Goal: Navigation & Orientation: Understand site structure

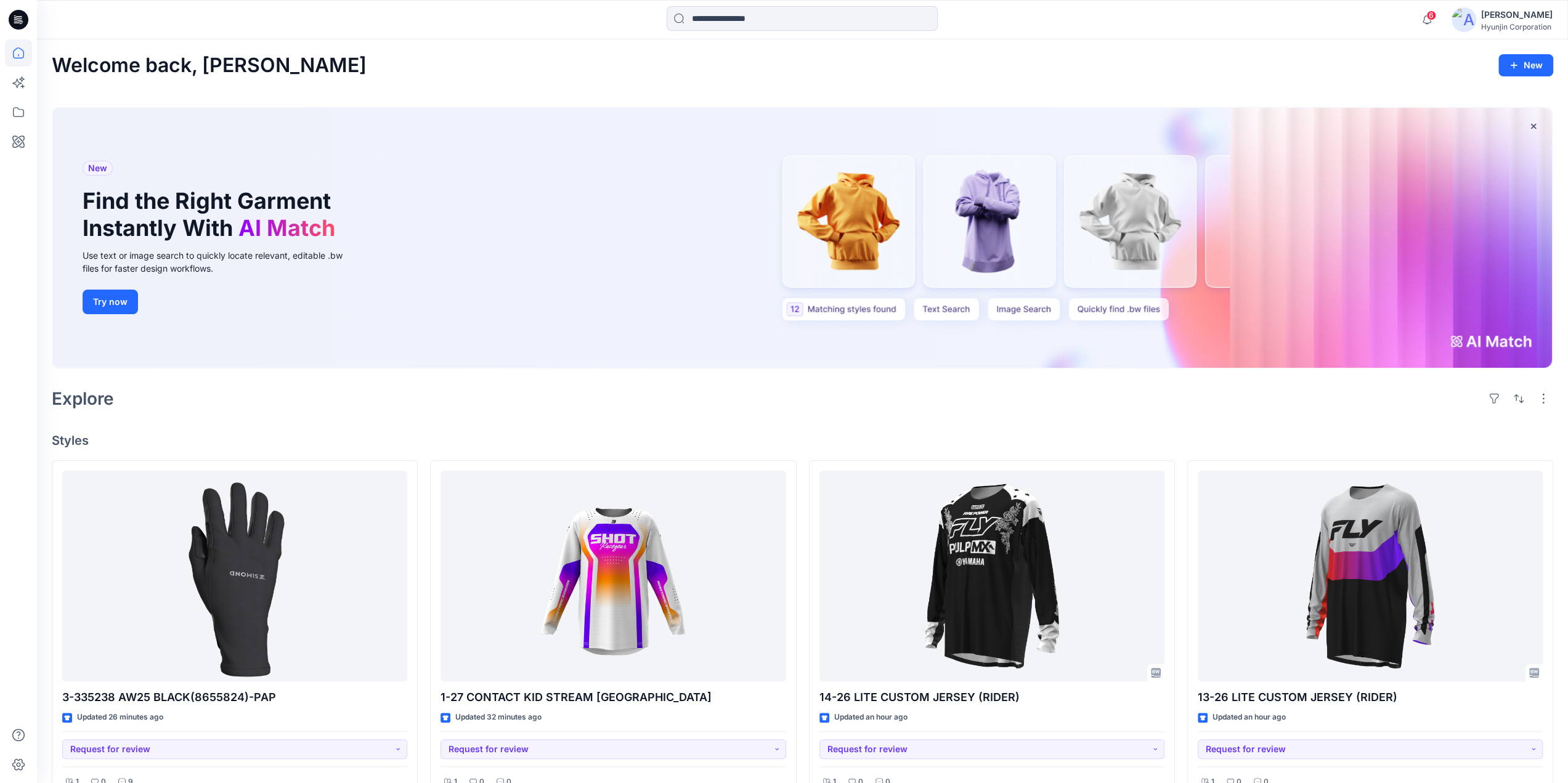
click at [18, 56] on icon at bounding box center [18, 53] width 27 height 27
click at [17, 20] on icon at bounding box center [18, 20] width 20 height 20
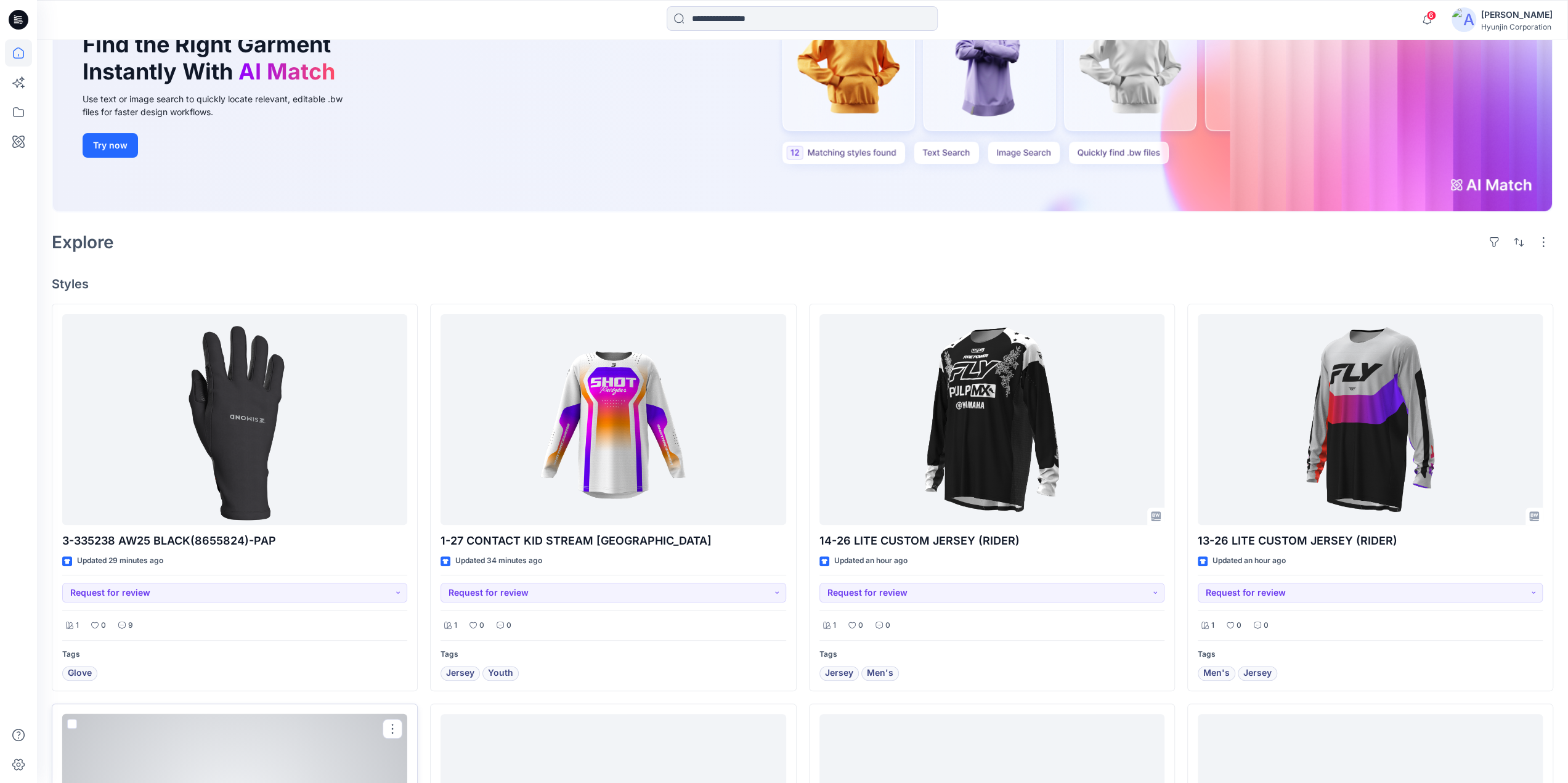
scroll to position [123, 0]
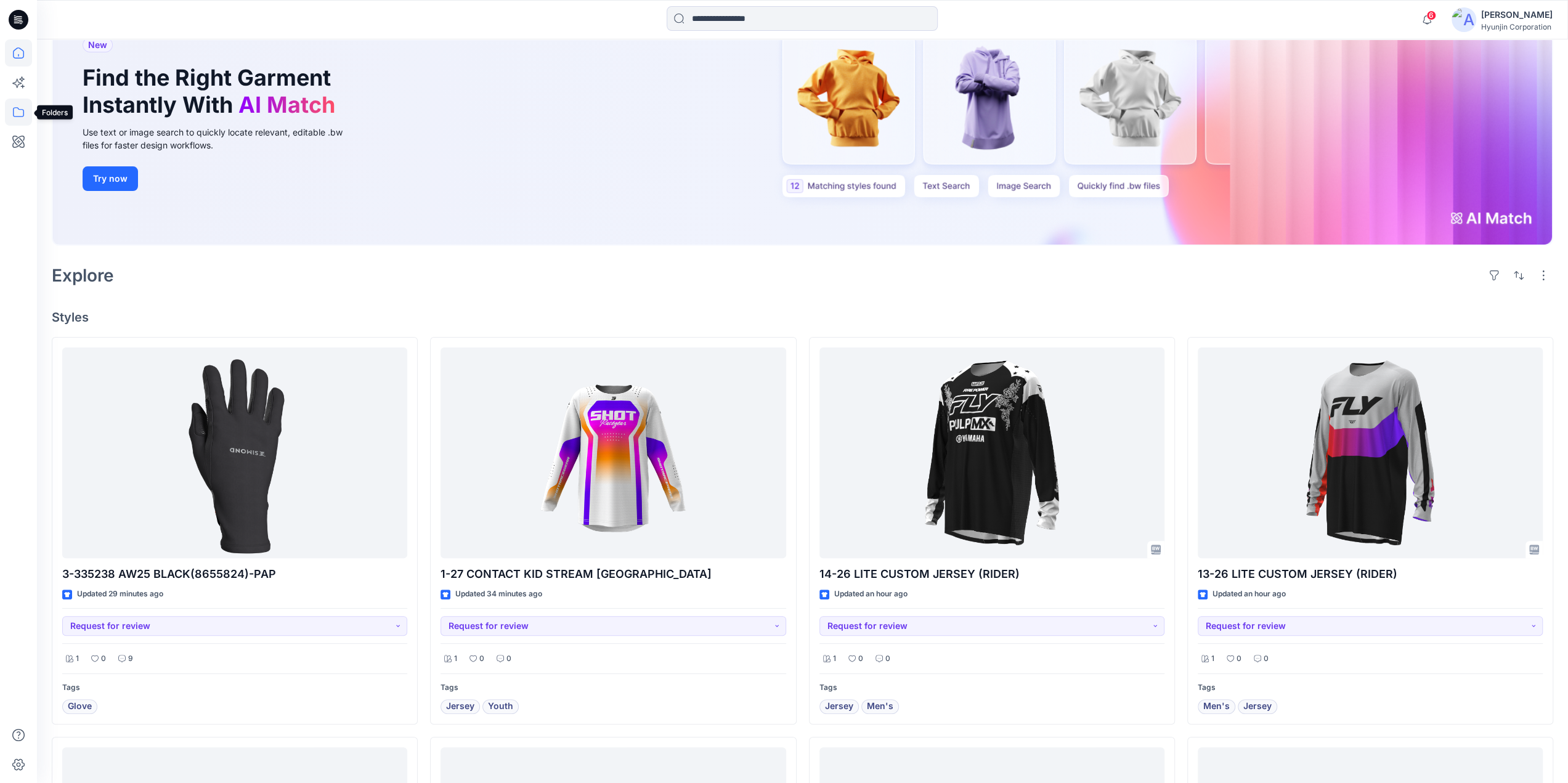
click at [13, 117] on icon at bounding box center [18, 112] width 27 height 27
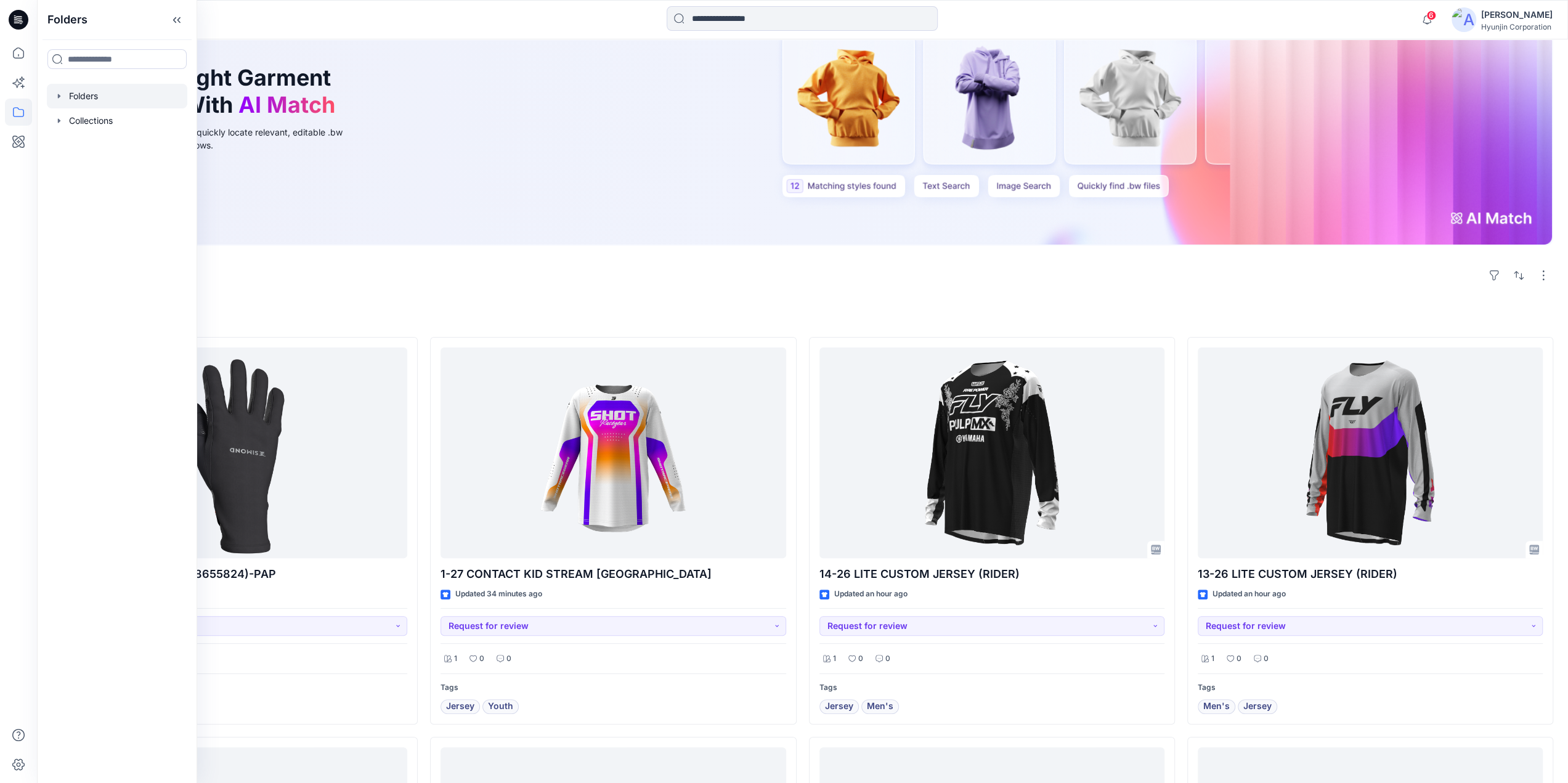
click at [82, 103] on div at bounding box center [117, 96] width 141 height 24
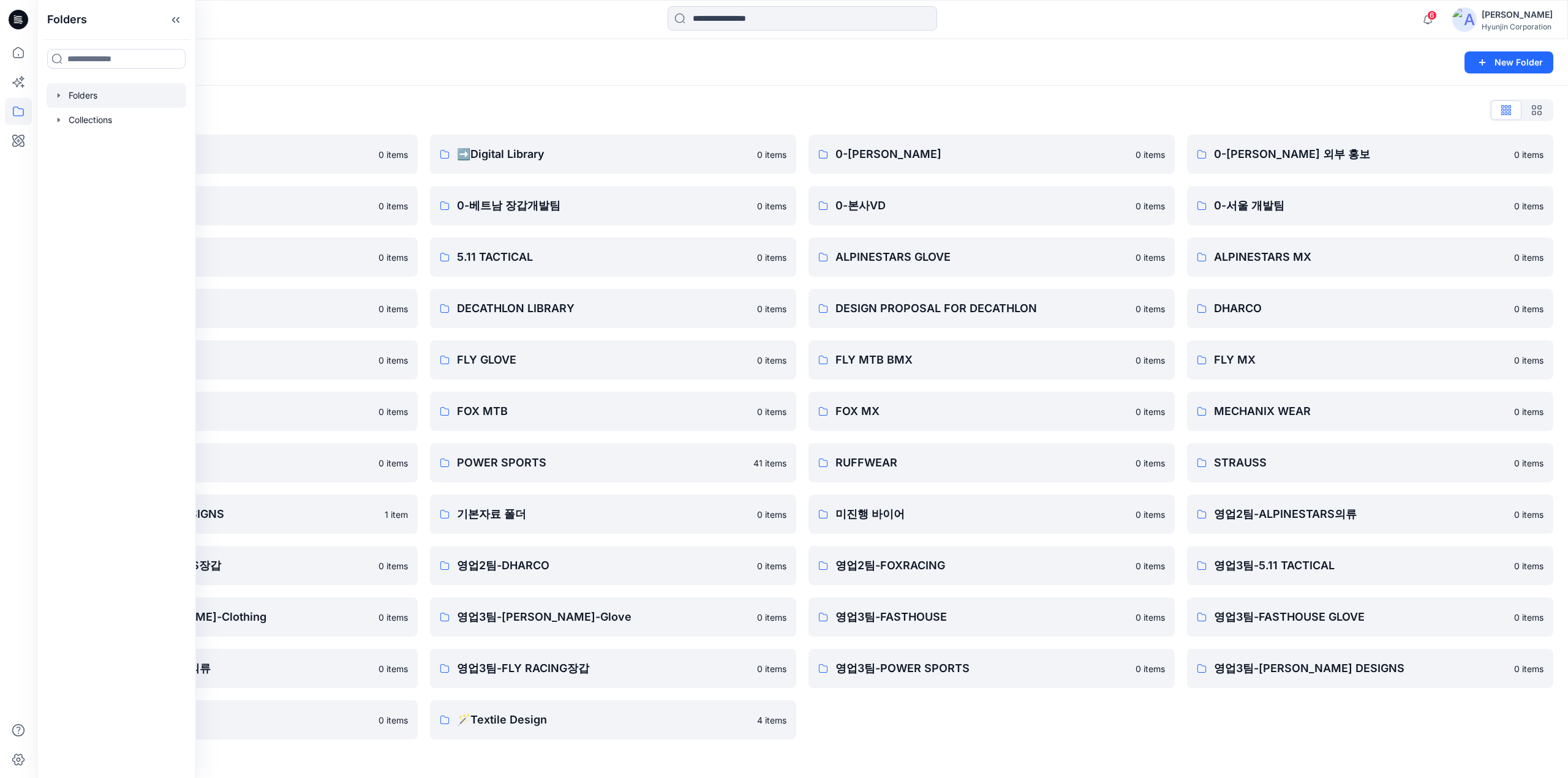
click at [413, 119] on div "Folders List" at bounding box center [802, 110] width 1502 height 20
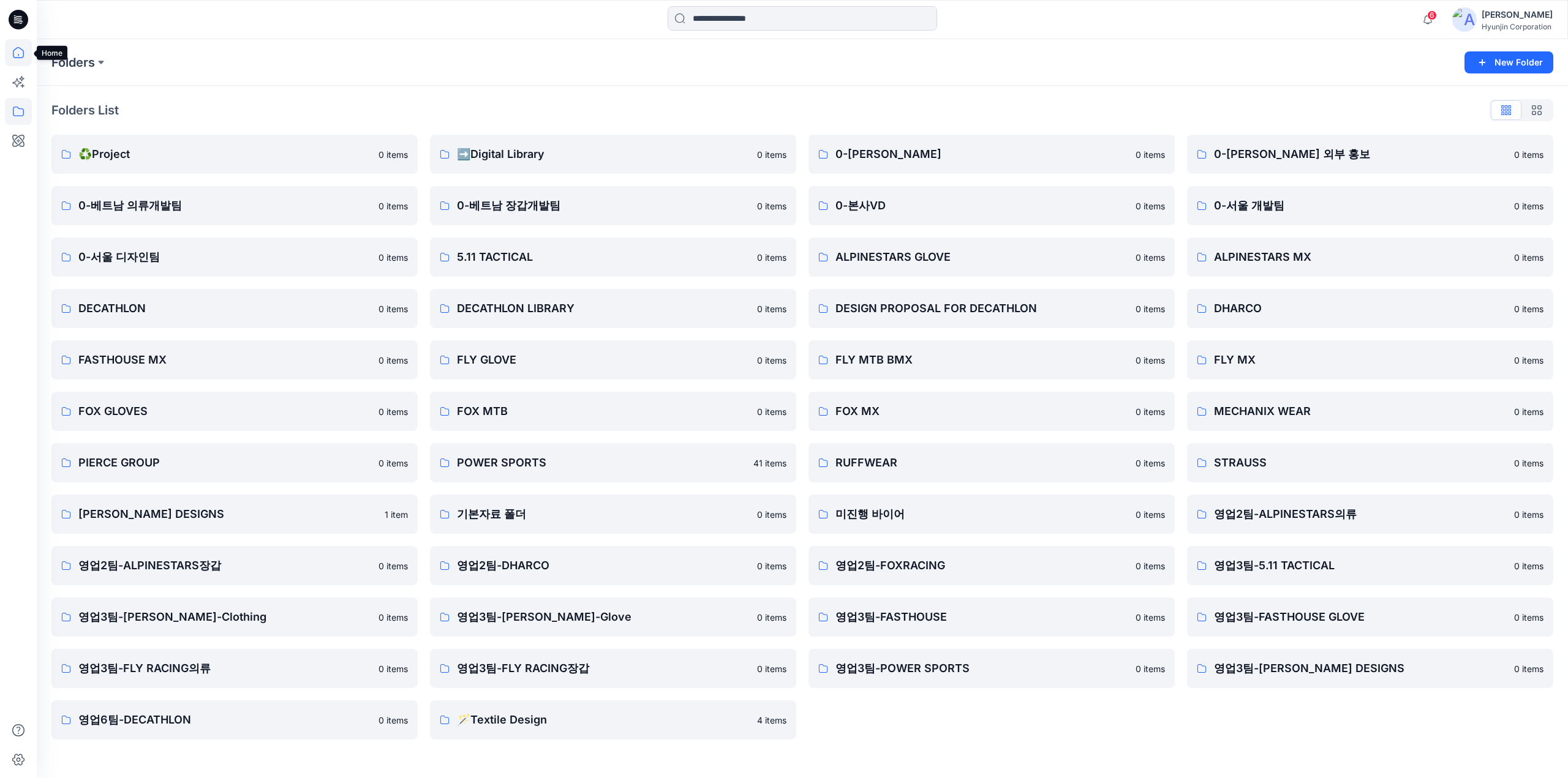
click at [19, 61] on icon at bounding box center [18, 52] width 27 height 27
